Goal: Task Accomplishment & Management: Manage account settings

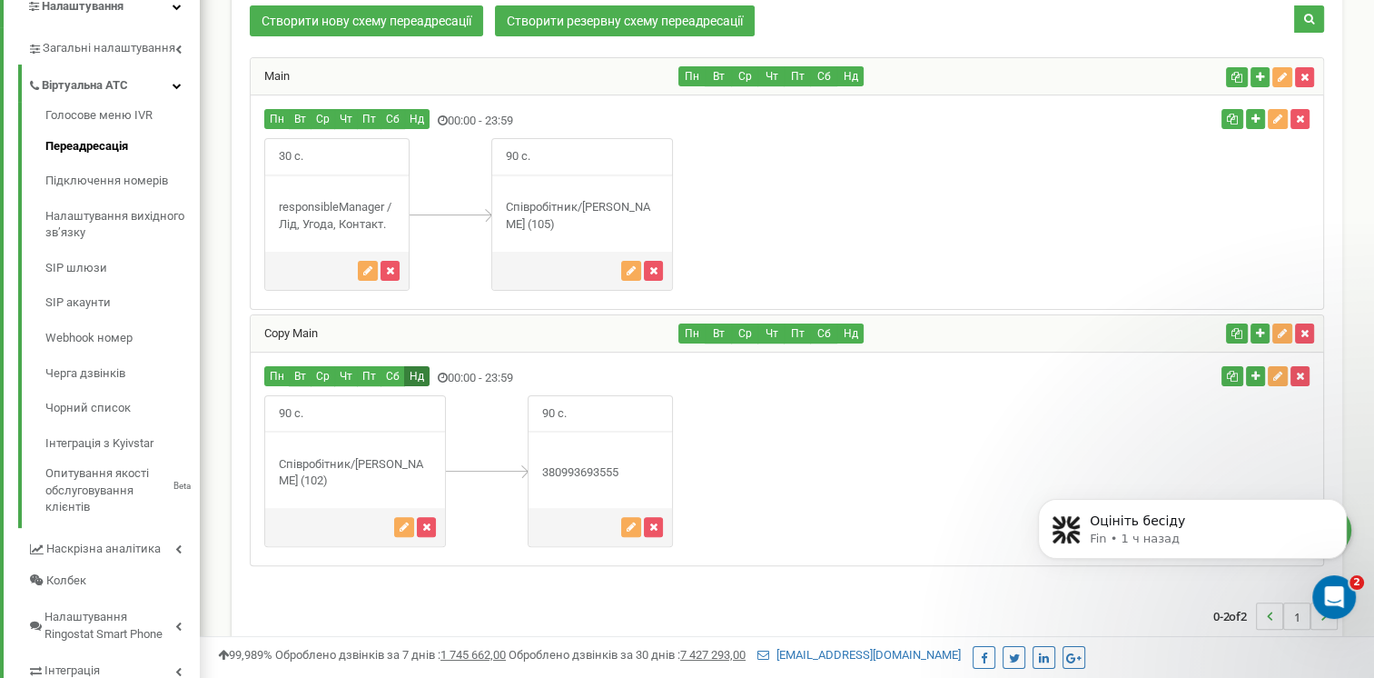
scroll to position [239, 0]
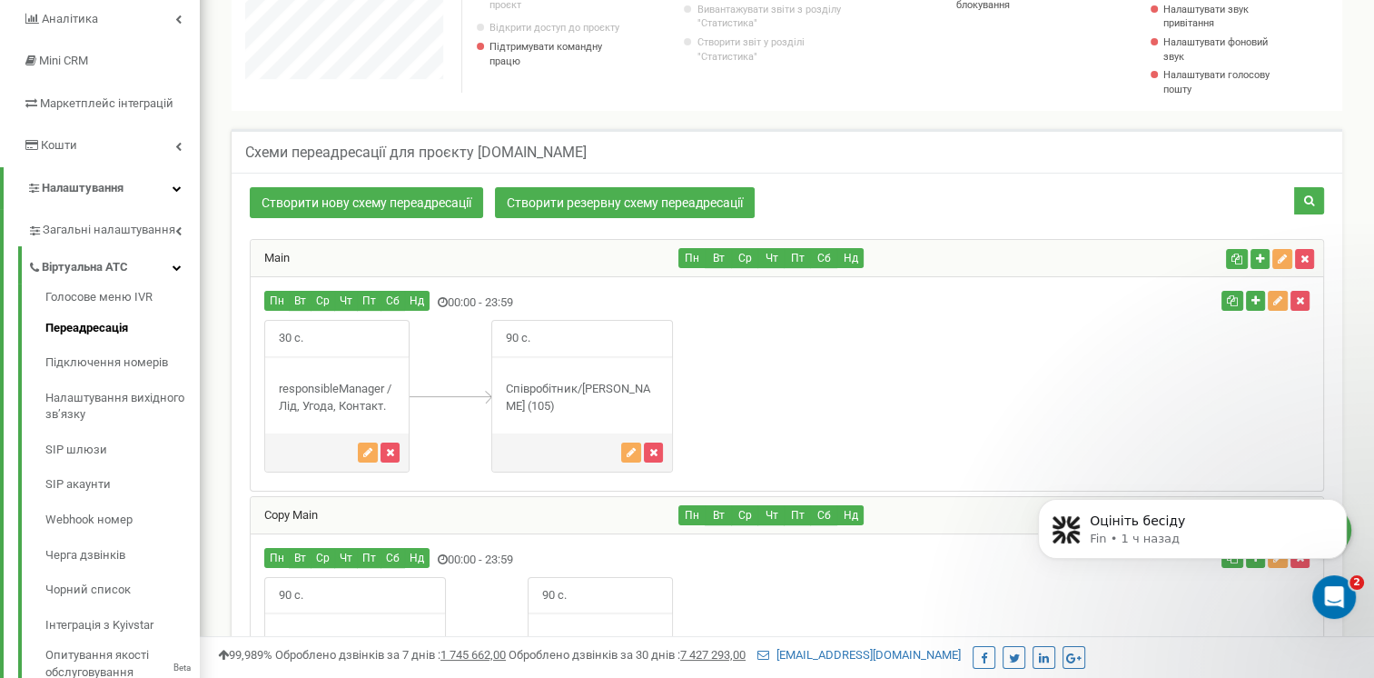
click at [713, 385] on div "30 с." at bounding box center [787, 396] width 1073 height 152
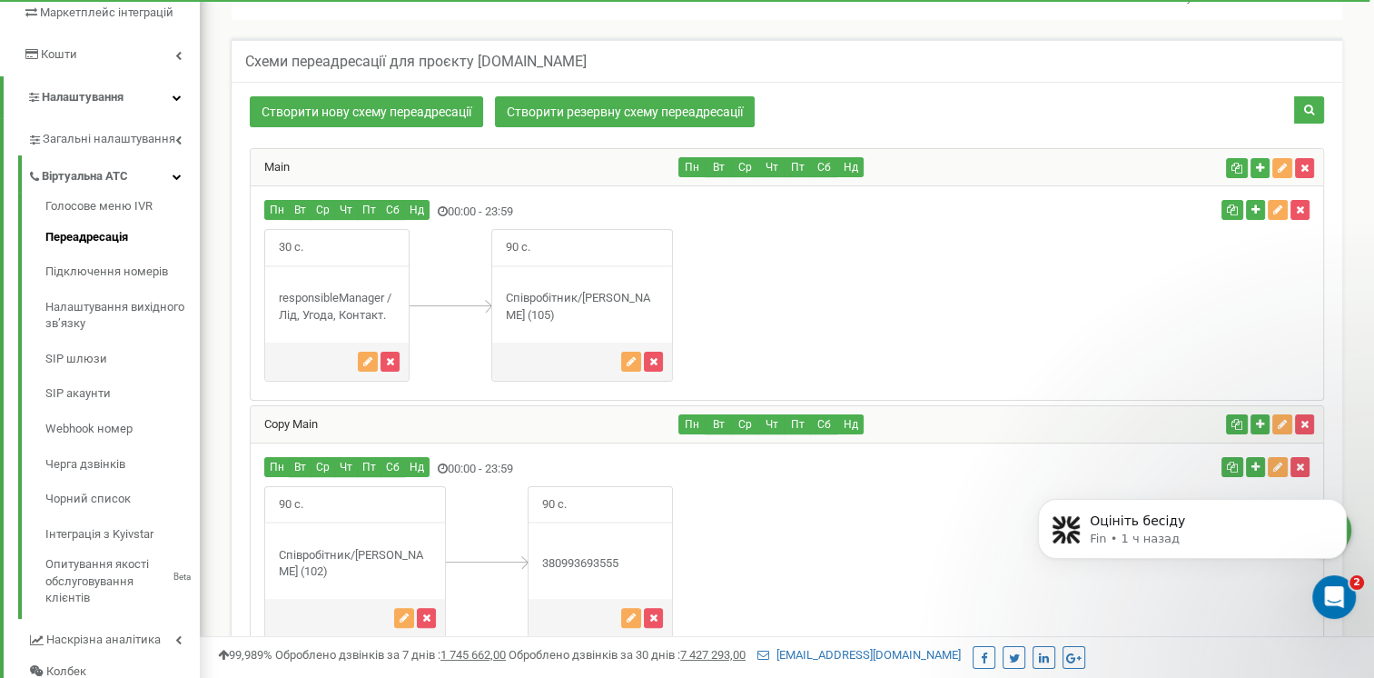
scroll to position [511, 0]
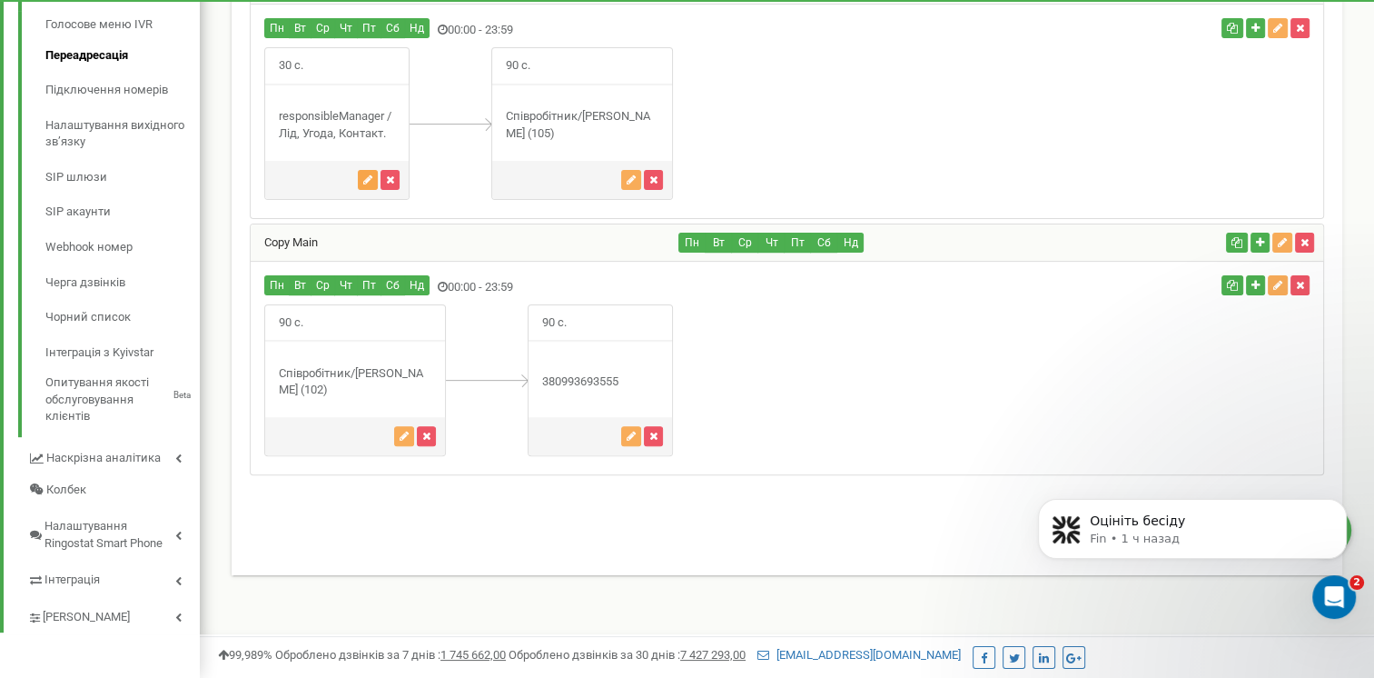
click at [367, 181] on icon "button" at bounding box center [367, 179] width 9 height 11
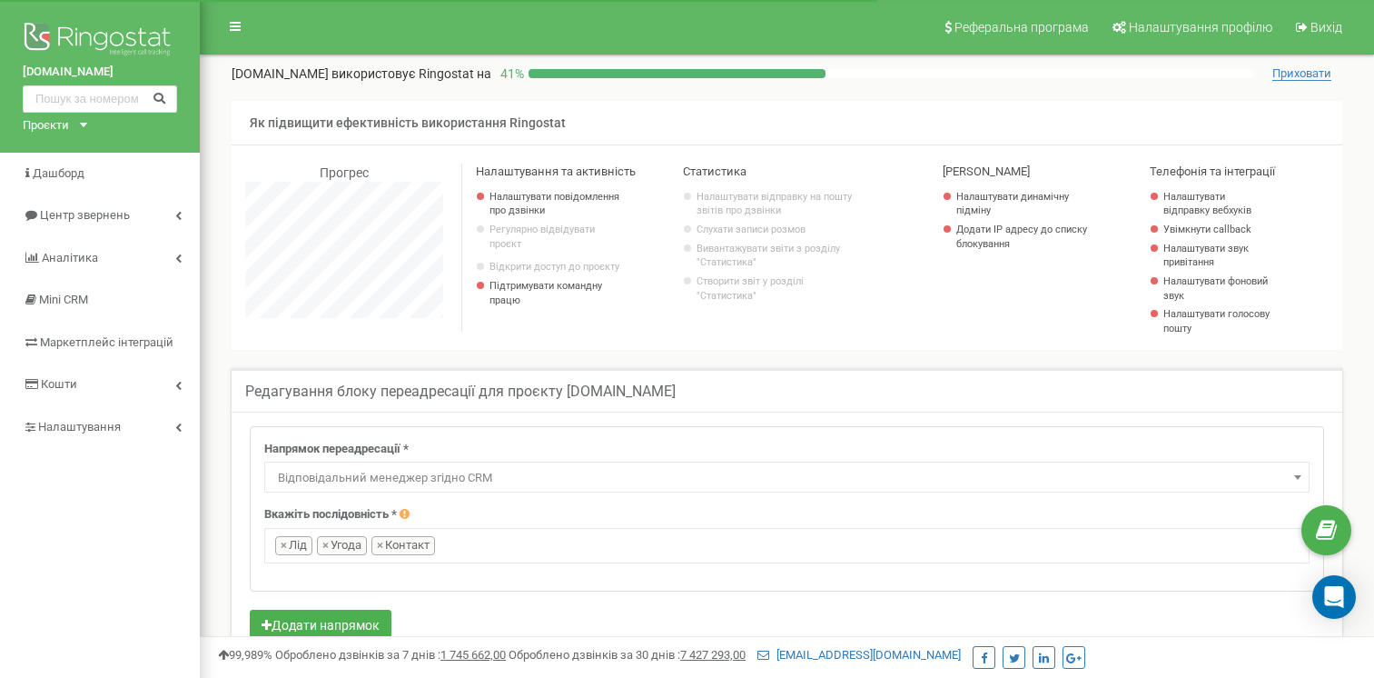
select select "directionsOfResponsibleSalesRep"
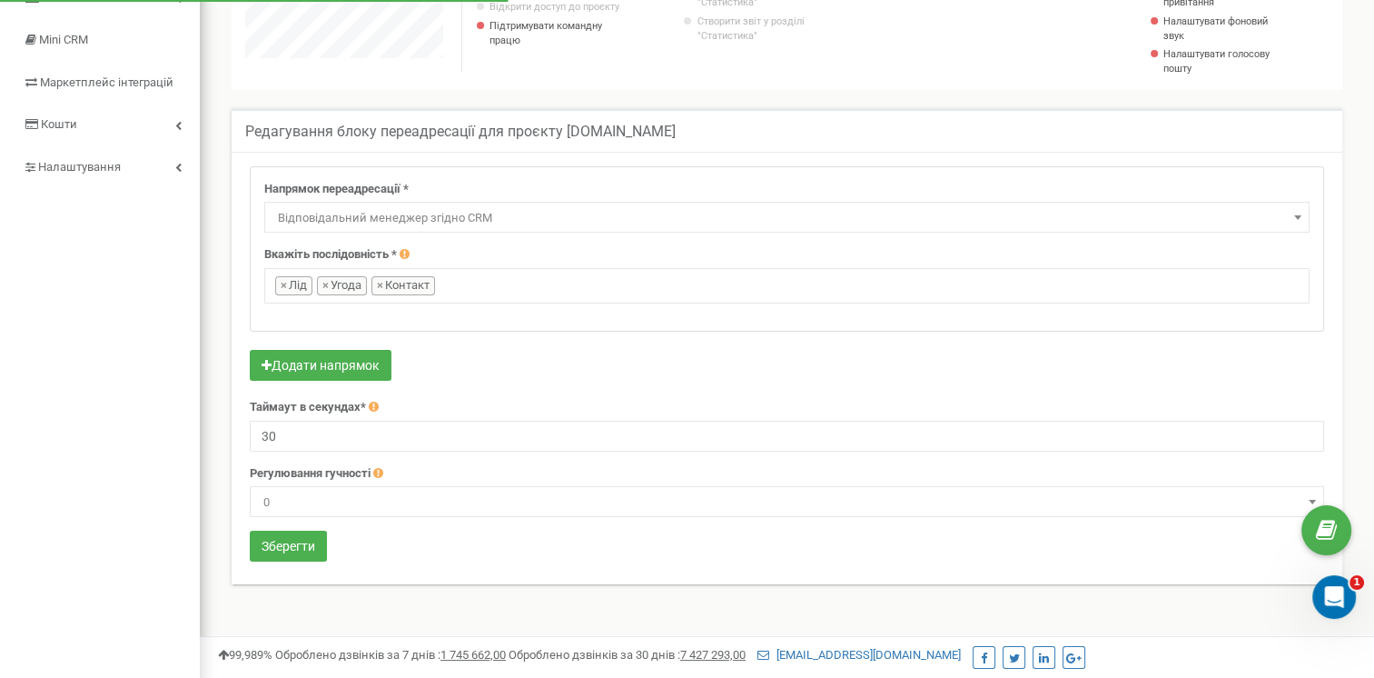
scroll to position [363, 0]
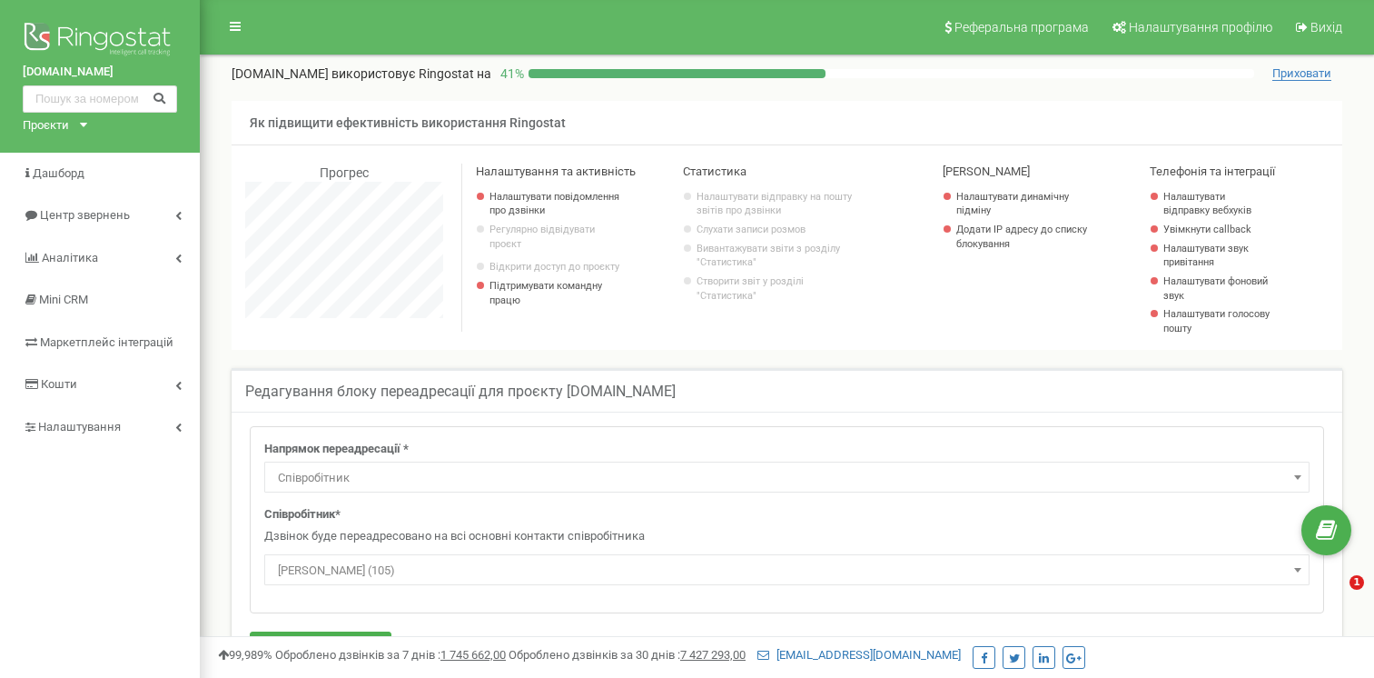
select select "Employee"
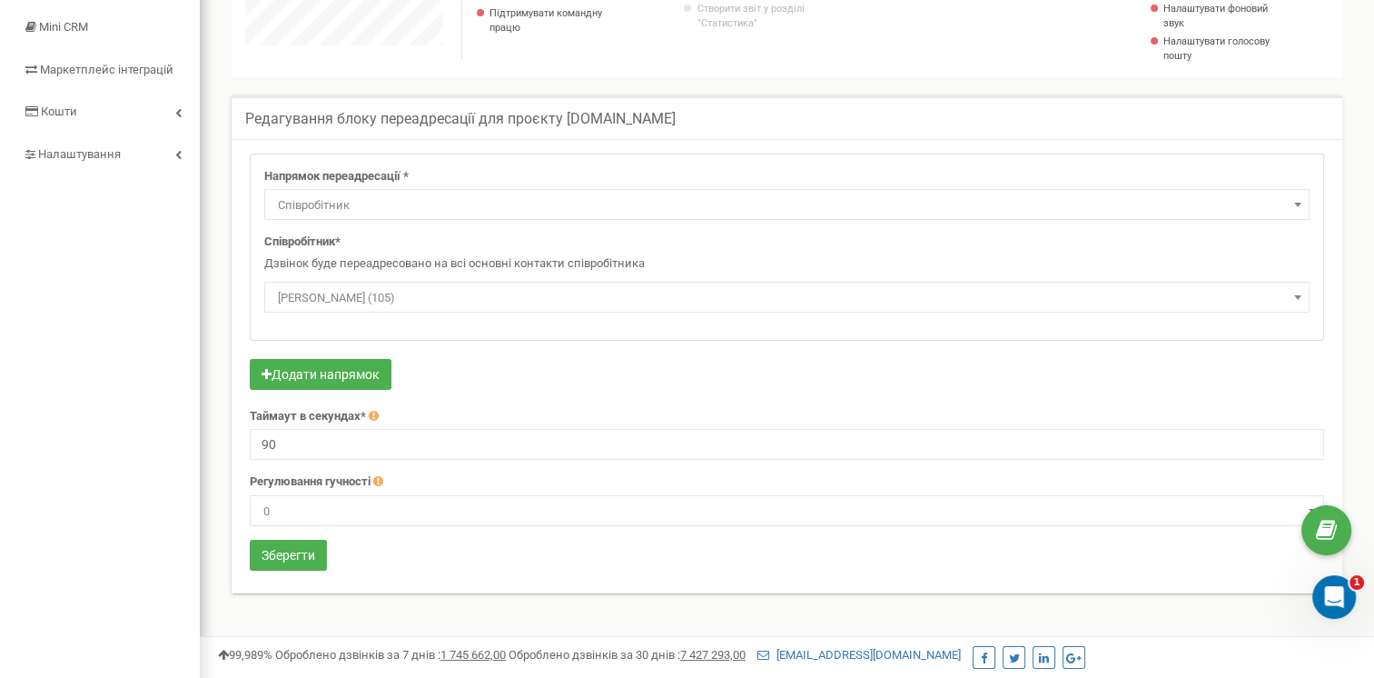
scroll to position [1090, 1173]
click at [411, 292] on span "Чезганова Катерина (105)" at bounding box center [787, 297] width 1033 height 25
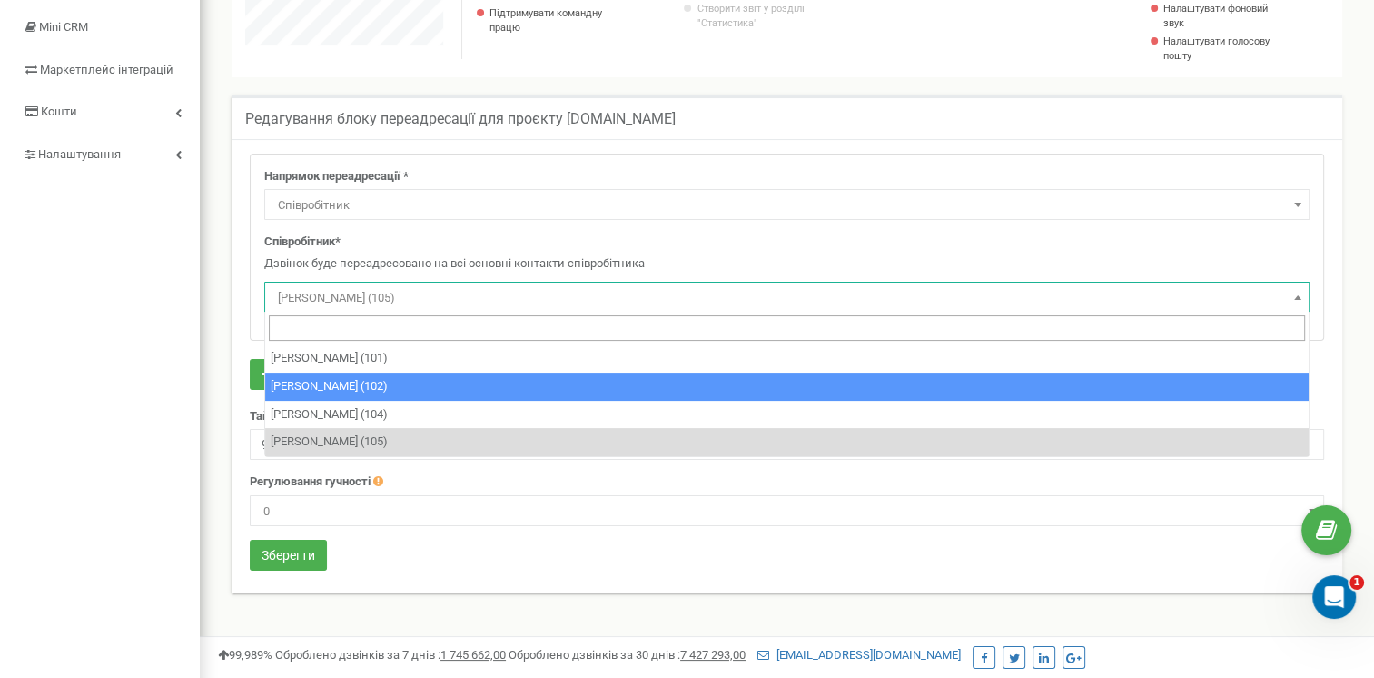
select select "453126"
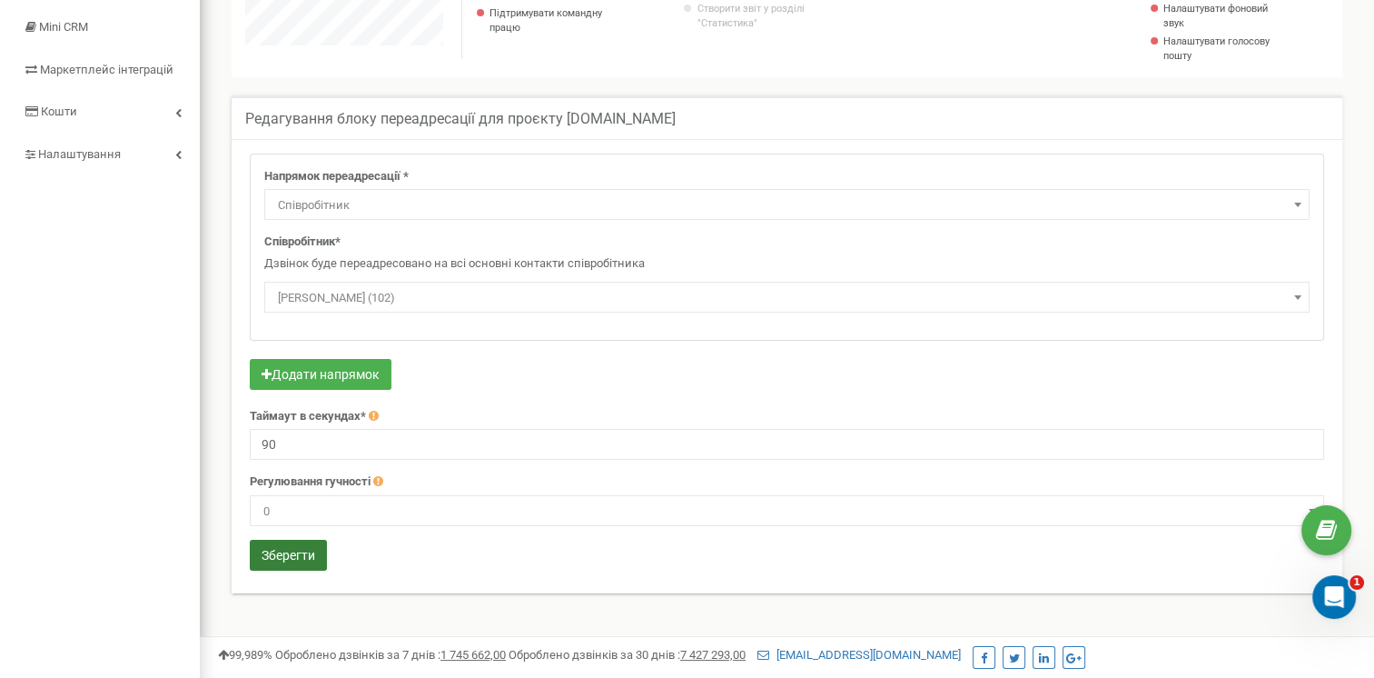
click at [282, 556] on button "Зберегти" at bounding box center [288, 555] width 77 height 31
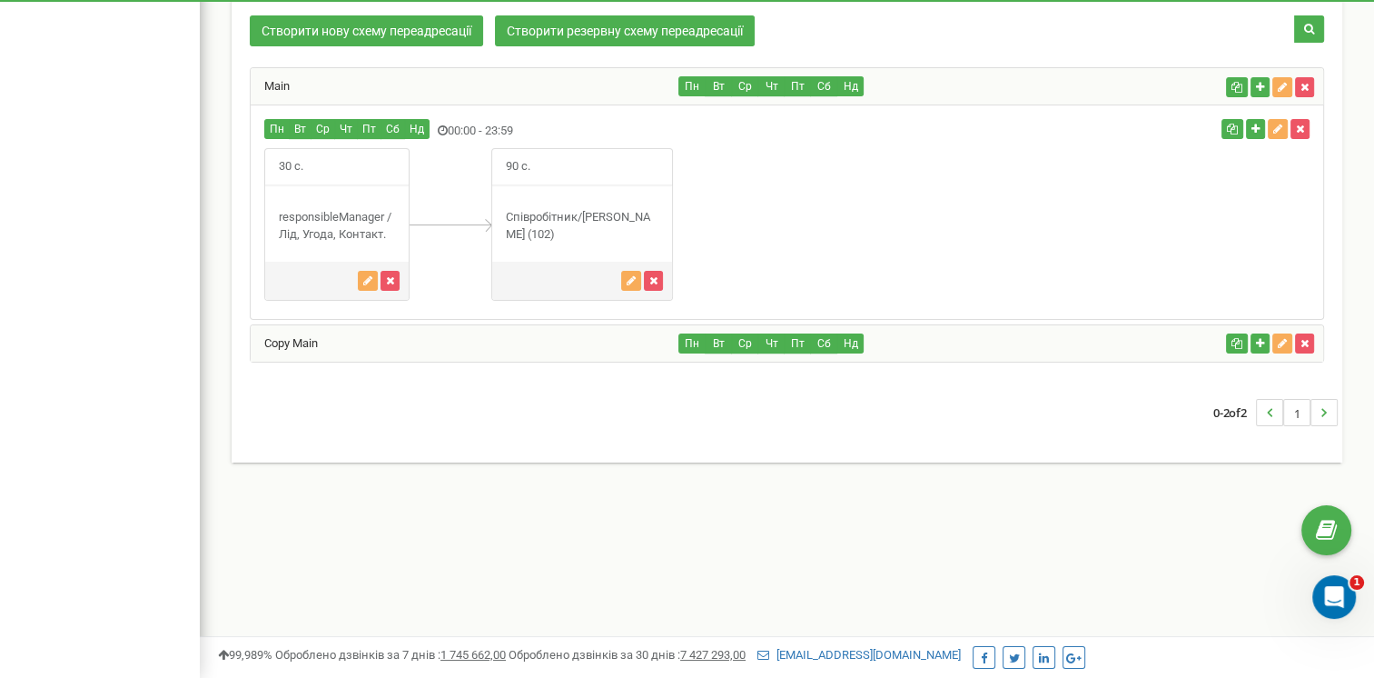
scroll to position [411, 0]
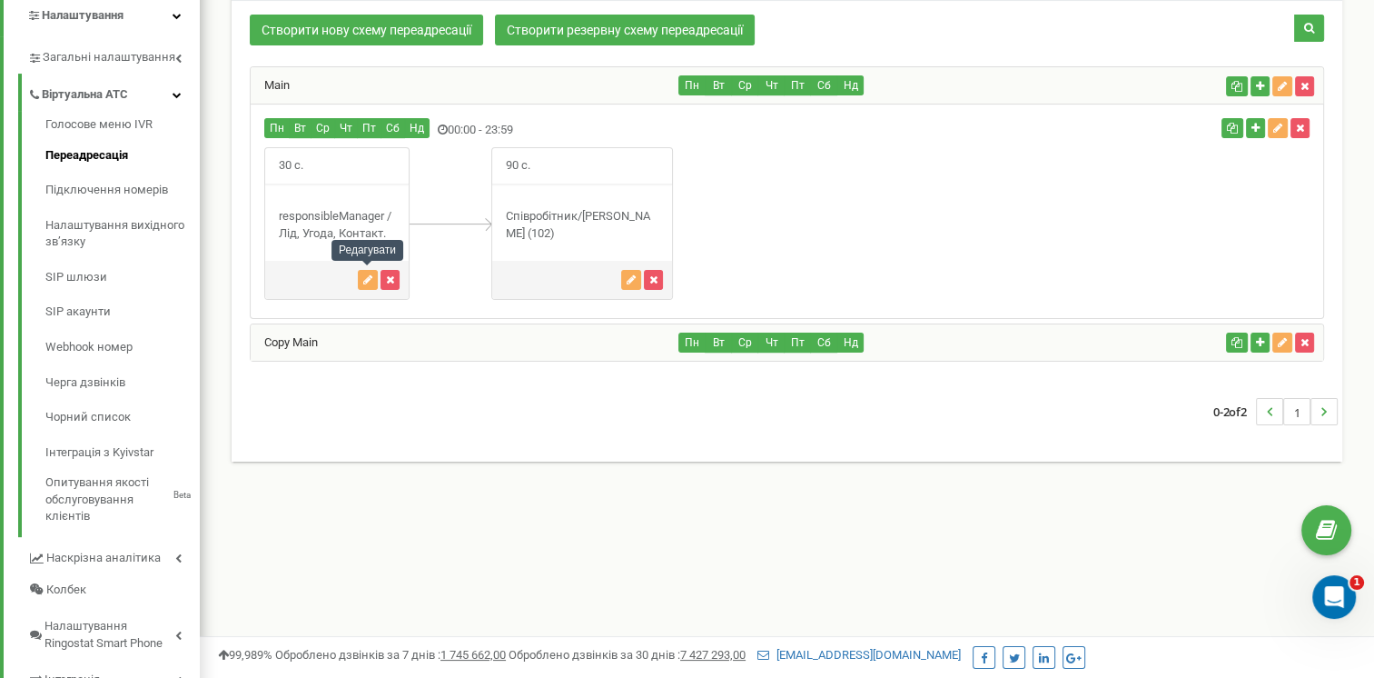
click at [359, 332] on div "Copy Main" at bounding box center [465, 342] width 429 height 36
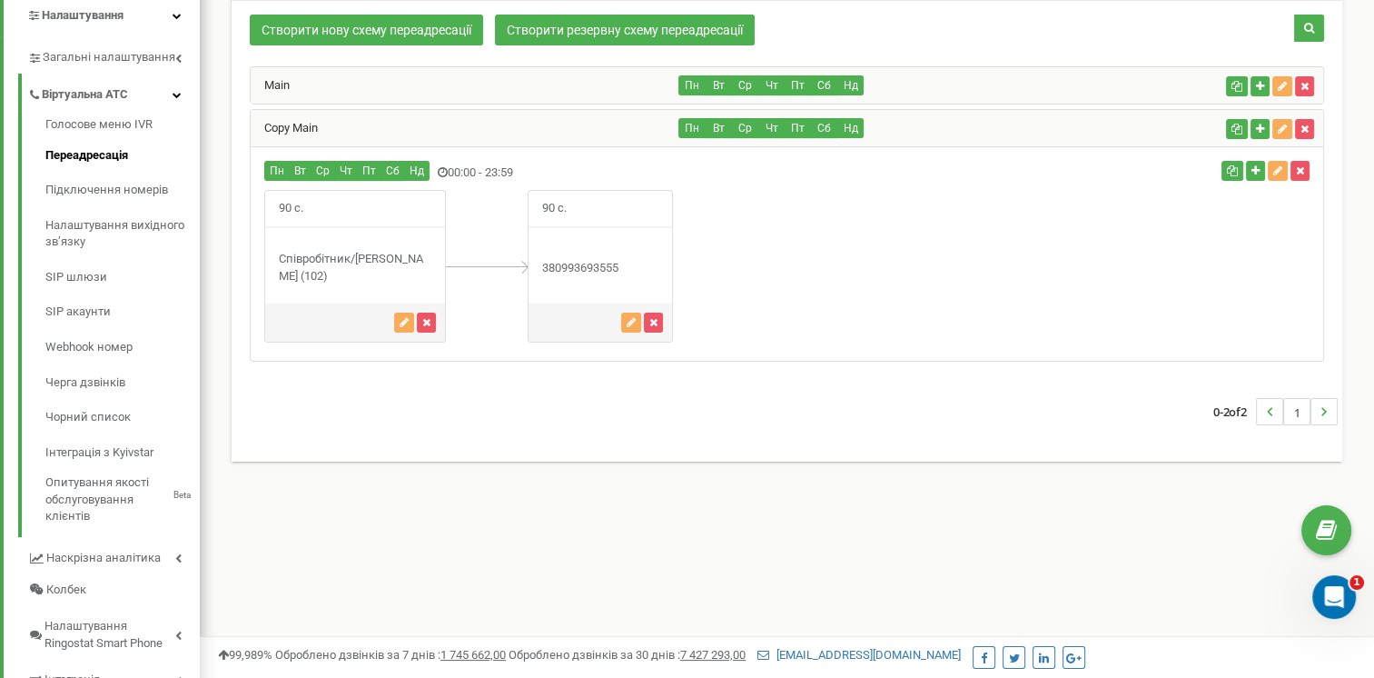
click at [430, 84] on div "Main" at bounding box center [465, 85] width 429 height 36
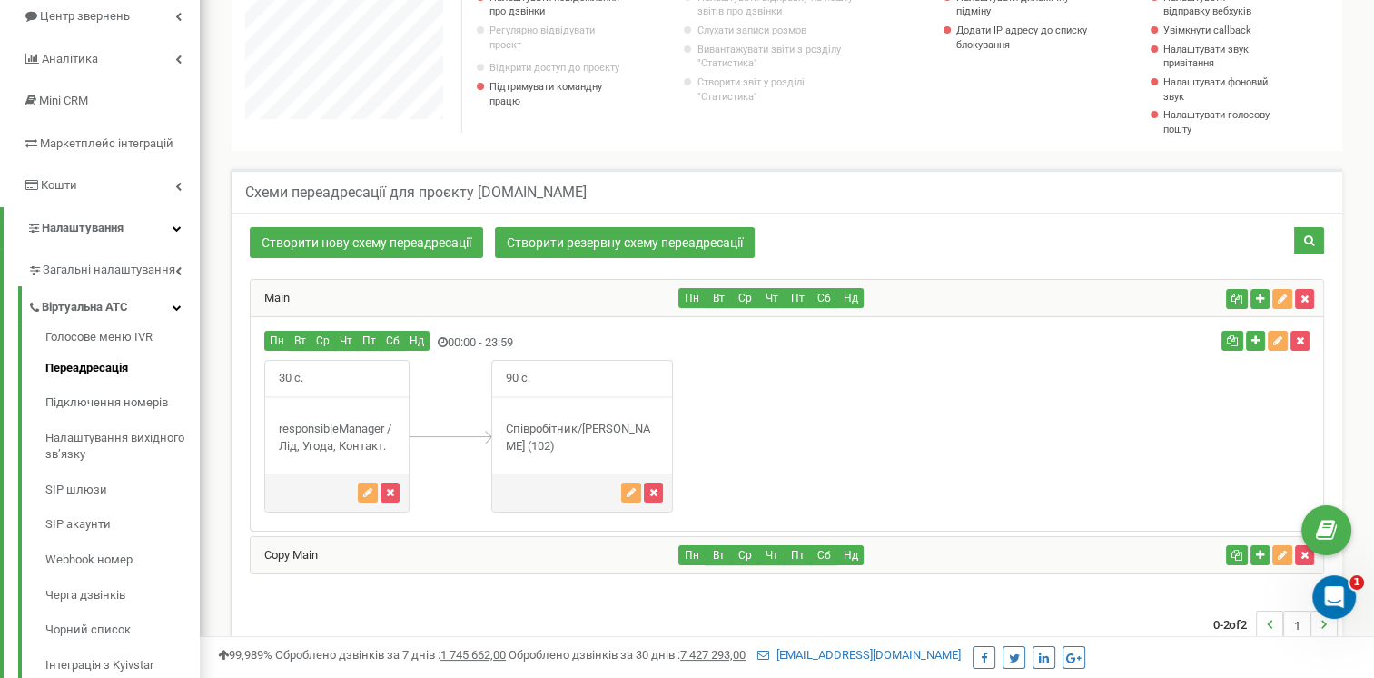
scroll to position [321, 0]
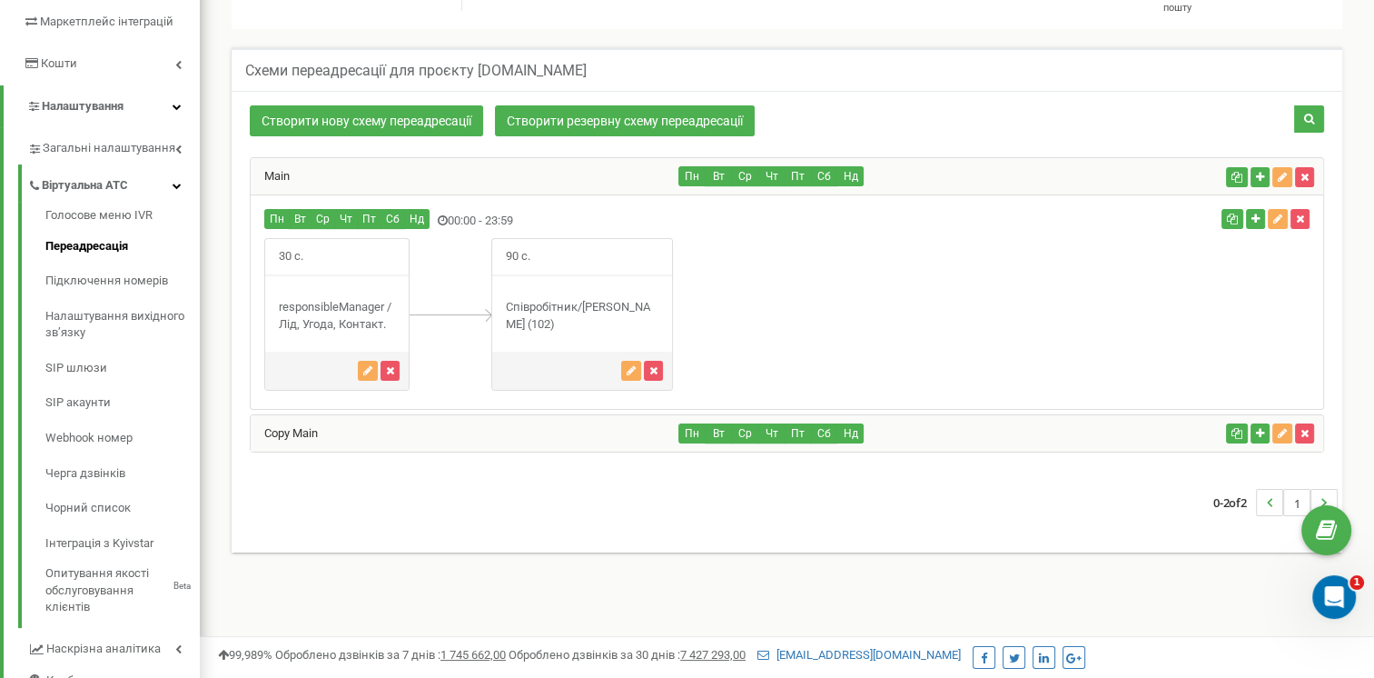
click at [450, 427] on div "Copy Main" at bounding box center [465, 433] width 429 height 36
